Goal: Check status

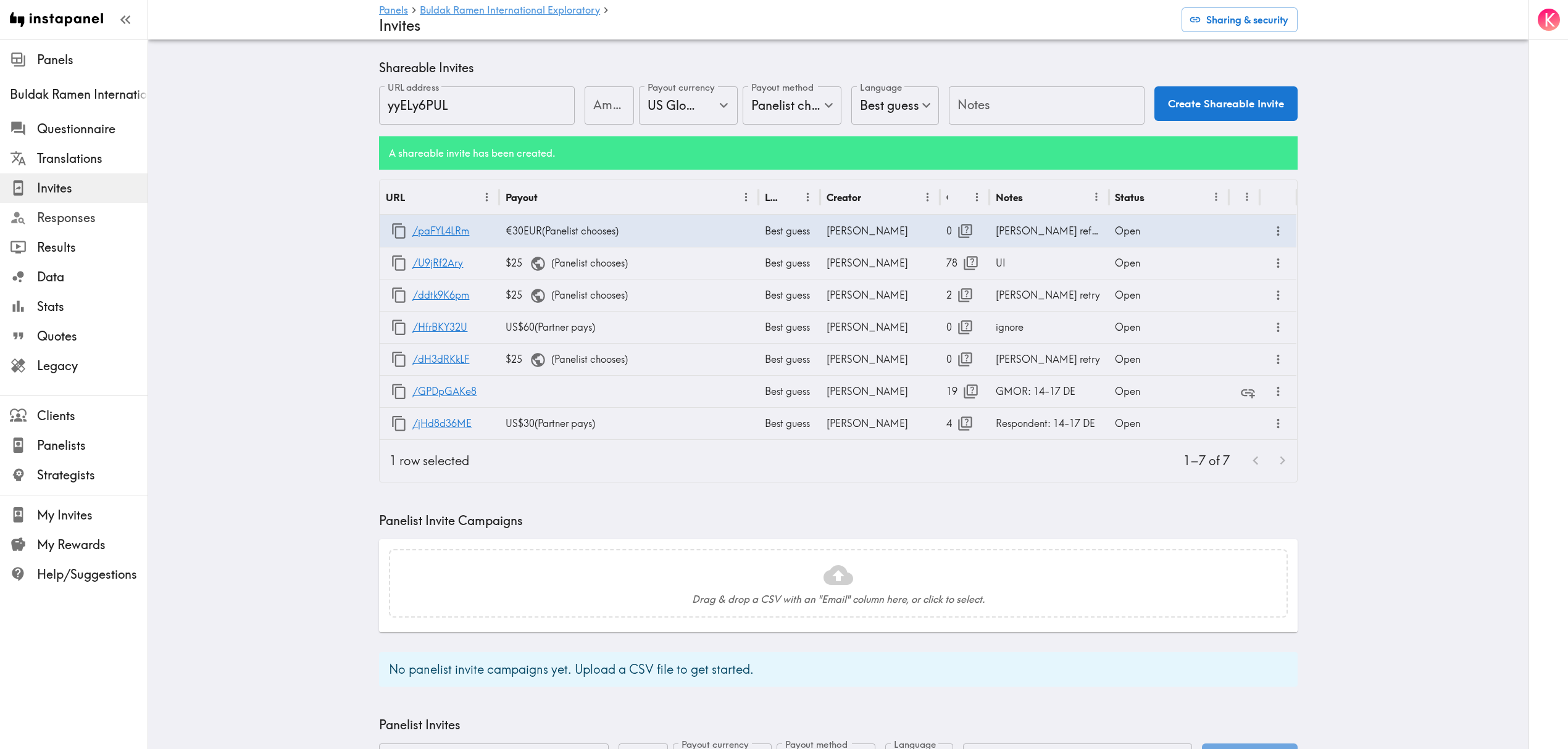
scroll to position [1069, 0]
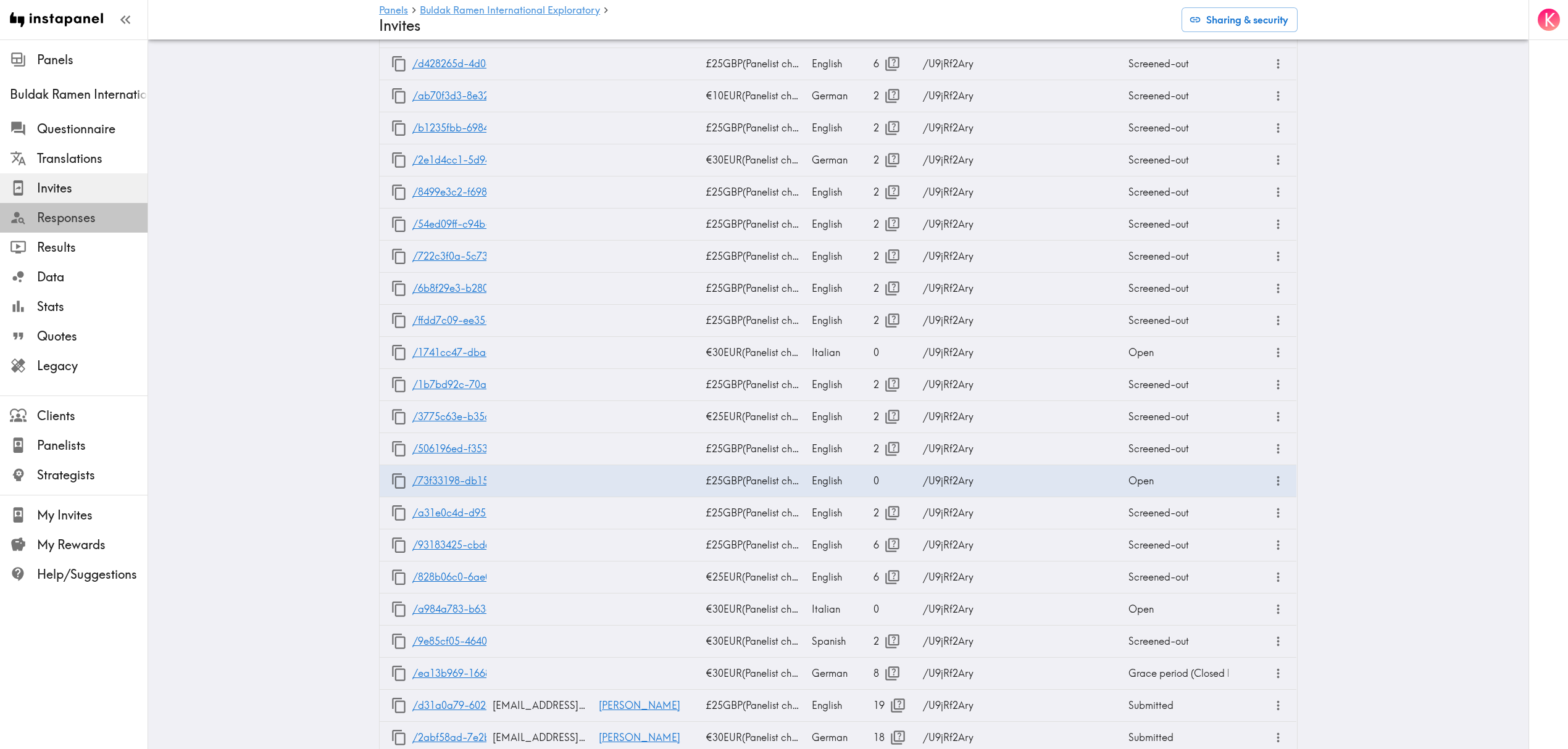
click at [87, 222] on span "Responses" at bounding box center [92, 218] width 110 height 17
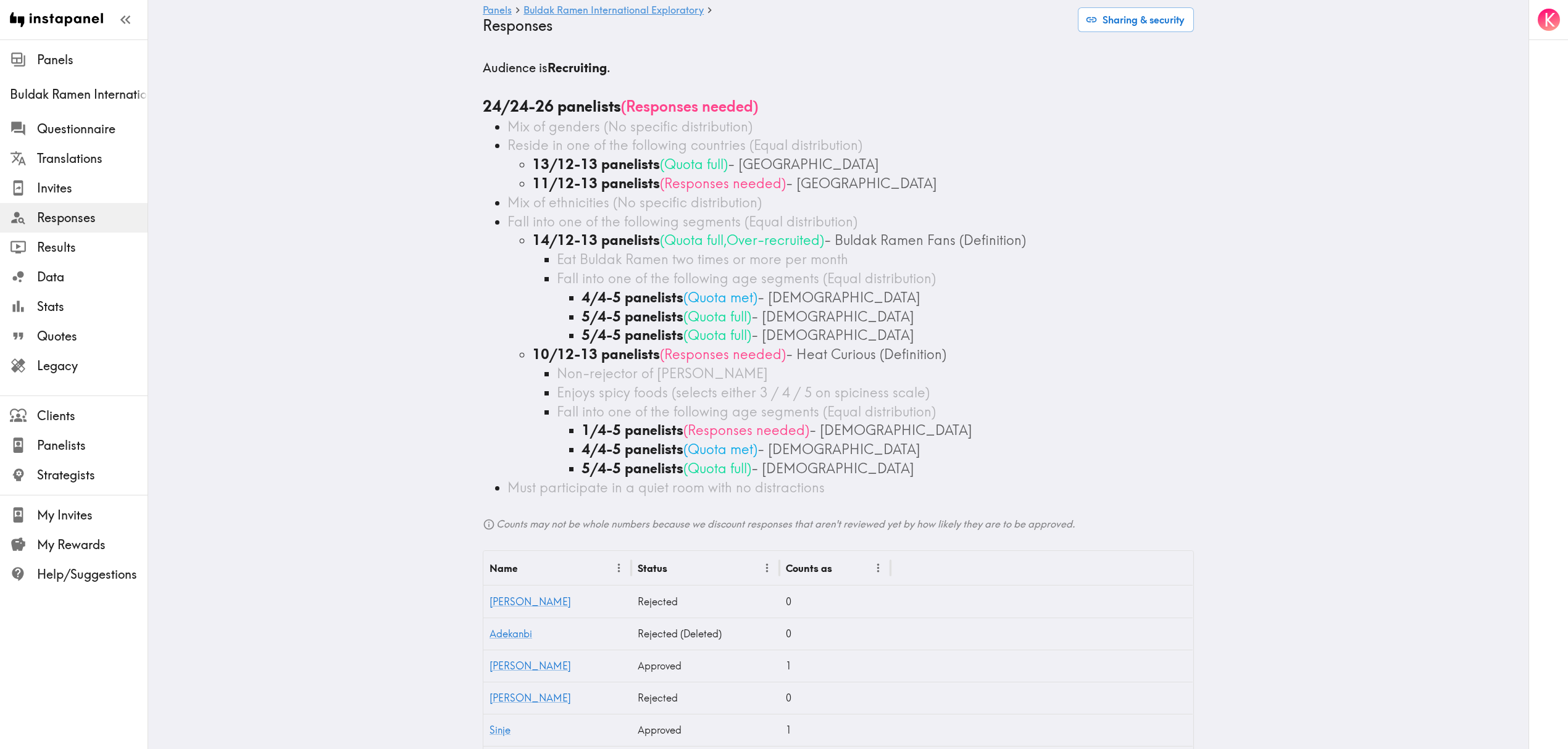
click at [483, 420] on ul "Mix of genders (No specific distribution) Reside in one of the following countr…" at bounding box center [838, 307] width 711 height 380
